Goal: Task Accomplishment & Management: Manage account settings

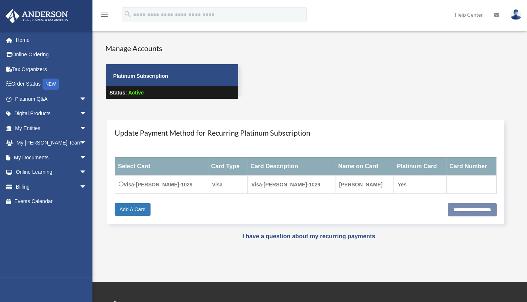
click at [38, 155] on link "My Documents arrow_drop_down" at bounding box center [51, 157] width 93 height 15
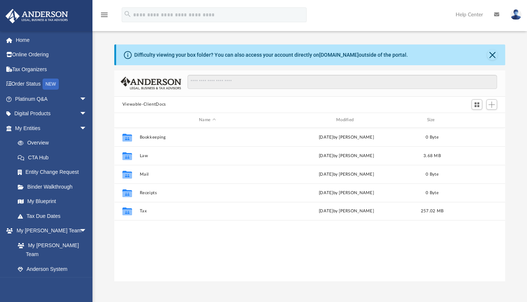
scroll to position [163, 385]
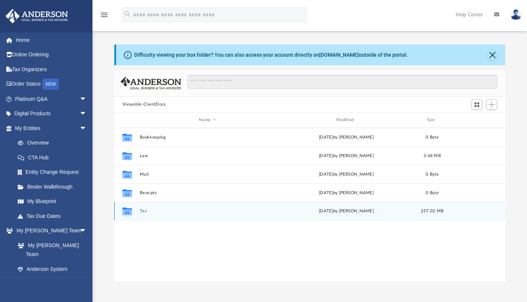
click at [133, 212] on div "Collaborated Folder" at bounding box center [127, 211] width 18 height 12
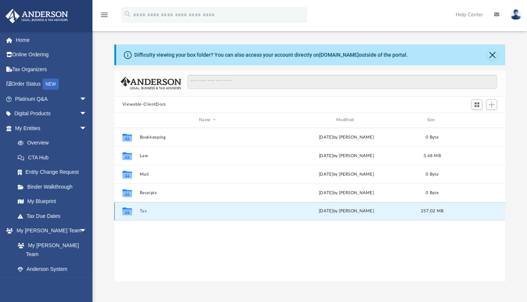
click at [133, 212] on div "Collaborated Folder" at bounding box center [127, 211] width 18 height 12
click at [124, 212] on icon "grid" at bounding box center [127, 212] width 10 height 6
click at [146, 210] on button "Tax" at bounding box center [207, 210] width 136 height 5
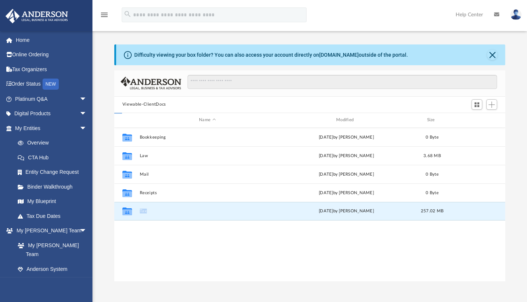
click at [146, 210] on button "Tax" at bounding box center [207, 210] width 136 height 5
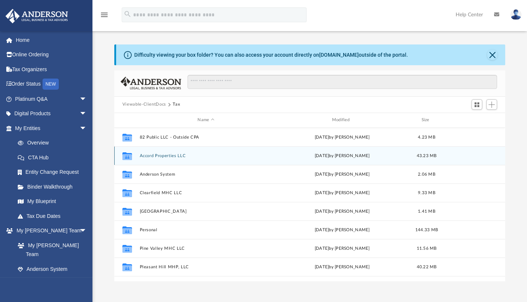
click at [136, 154] on div "Collaborated Folder" at bounding box center [127, 155] width 18 height 12
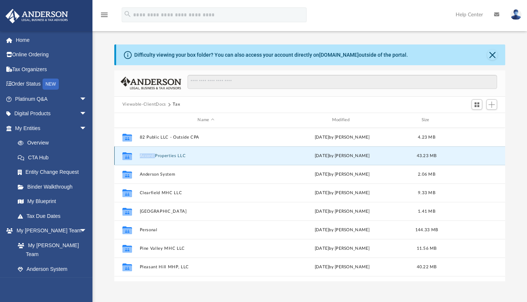
click at [136, 154] on div "Collaborated Folder" at bounding box center [127, 155] width 18 height 12
click at [127, 155] on icon "grid" at bounding box center [127, 157] width 10 height 6
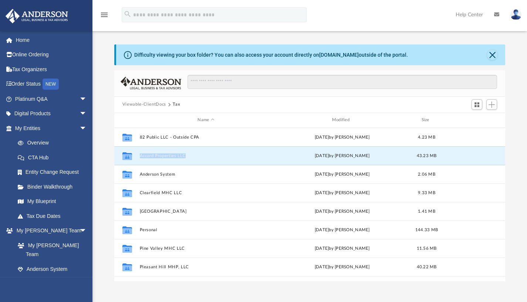
click at [174, 153] on button "Accord Properties LLC" at bounding box center [205, 155] width 133 height 5
click at [182, 149] on div "Collaborated Folder Accord Properties LLC [DATE] by [PERSON_NAME] 43.23 MB" at bounding box center [309, 155] width 391 height 18
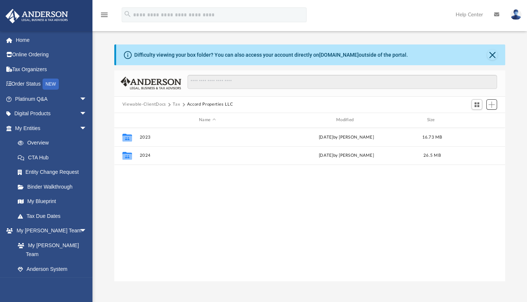
click at [492, 102] on span "Add" at bounding box center [492, 104] width 6 height 6
click at [479, 121] on li "Upload" at bounding box center [481, 119] width 24 height 8
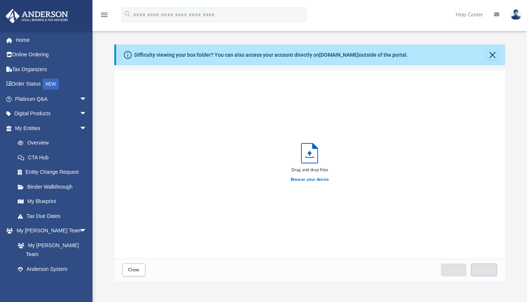
scroll to position [182, 385]
click at [318, 178] on label "Browse your device" at bounding box center [310, 179] width 38 height 7
click at [0, 0] on input "Browse your device" at bounding box center [0, 0] width 0 height 0
click at [304, 180] on label "Browse your device" at bounding box center [310, 179] width 38 height 7
click at [0, 0] on input "Browse your device" at bounding box center [0, 0] width 0 height 0
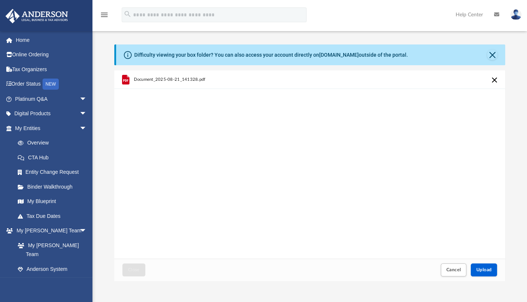
click at [171, 80] on span "Document_2025-08-21_141328.pdf" at bounding box center [170, 79] width 72 height 5
click at [134, 81] on span "Document_2025-08-21_141328.pdf" at bounding box center [170, 79] width 72 height 5
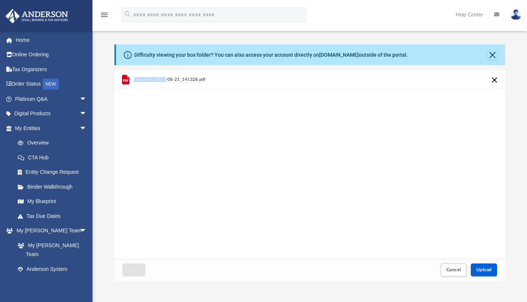
click at [134, 81] on span "Document_2025-08-21_141328.pdf" at bounding box center [170, 79] width 72 height 5
click at [124, 79] on icon "grid" at bounding box center [125, 80] width 7 height 10
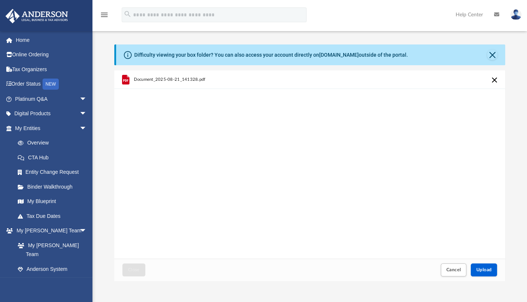
drag, startPoint x: 124, startPoint y: 79, endPoint x: 314, endPoint y: 122, distance: 194.1
click at [314, 122] on div "Document_2025-08-21_141328.pdf" at bounding box center [309, 164] width 391 height 188
click at [491, 54] on button "Close" at bounding box center [492, 55] width 10 height 10
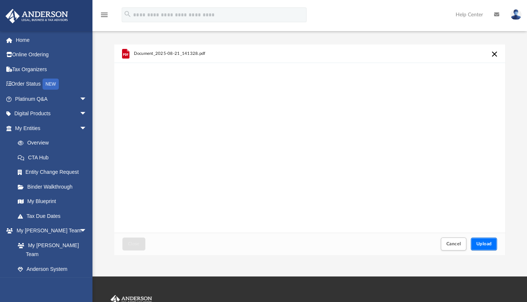
click at [480, 242] on span "Upload" at bounding box center [485, 243] width 16 height 4
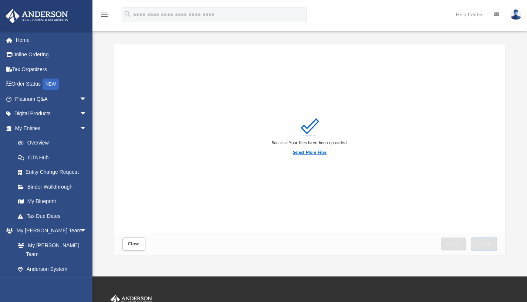
click at [317, 153] on label "Select More Files" at bounding box center [310, 152] width 34 height 7
click at [0, 0] on input "Select More Files" at bounding box center [0, 0] width 0 height 0
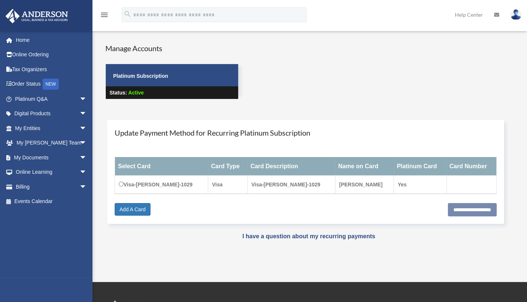
click at [238, 54] on div "Manage Accounts Platinum Subscription Status: Active" at bounding box center [172, 78] width 144 height 70
